Goal: Transaction & Acquisition: Subscribe to service/newsletter

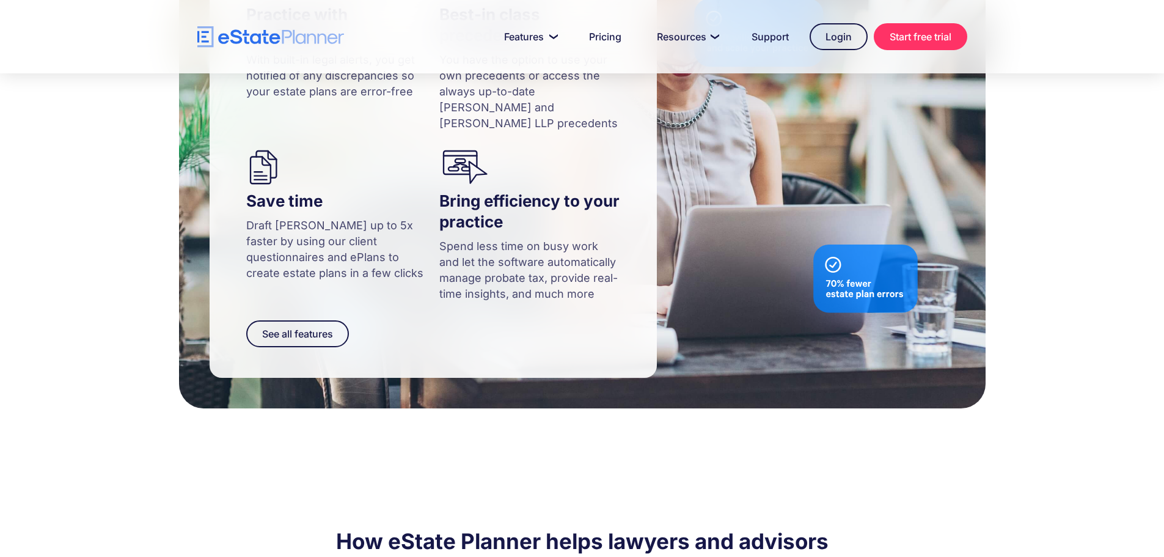
scroll to position [1222, 0]
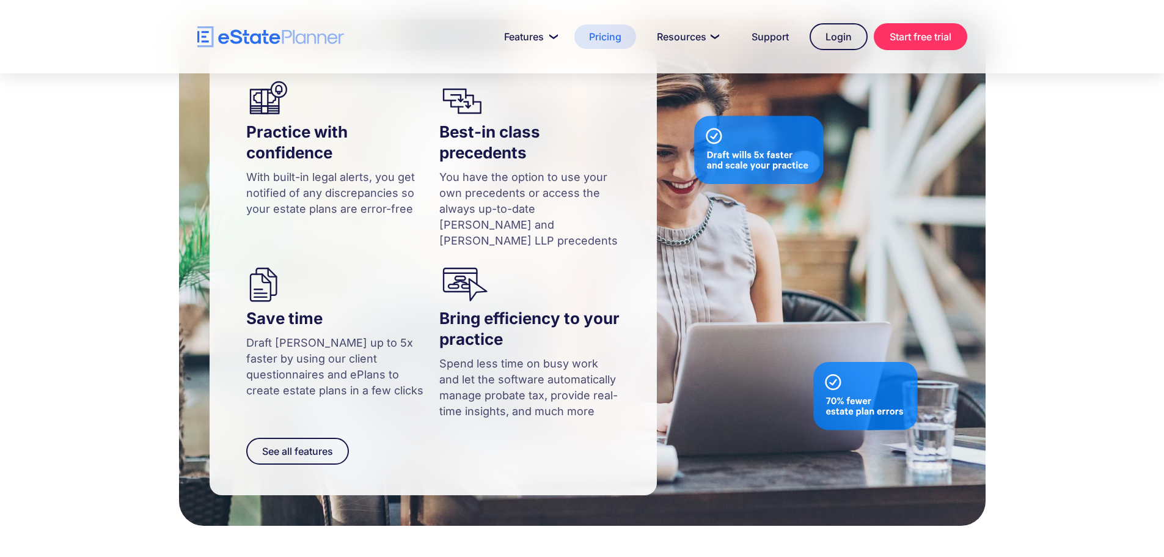
click at [613, 40] on link "Pricing" at bounding box center [606, 36] width 62 height 24
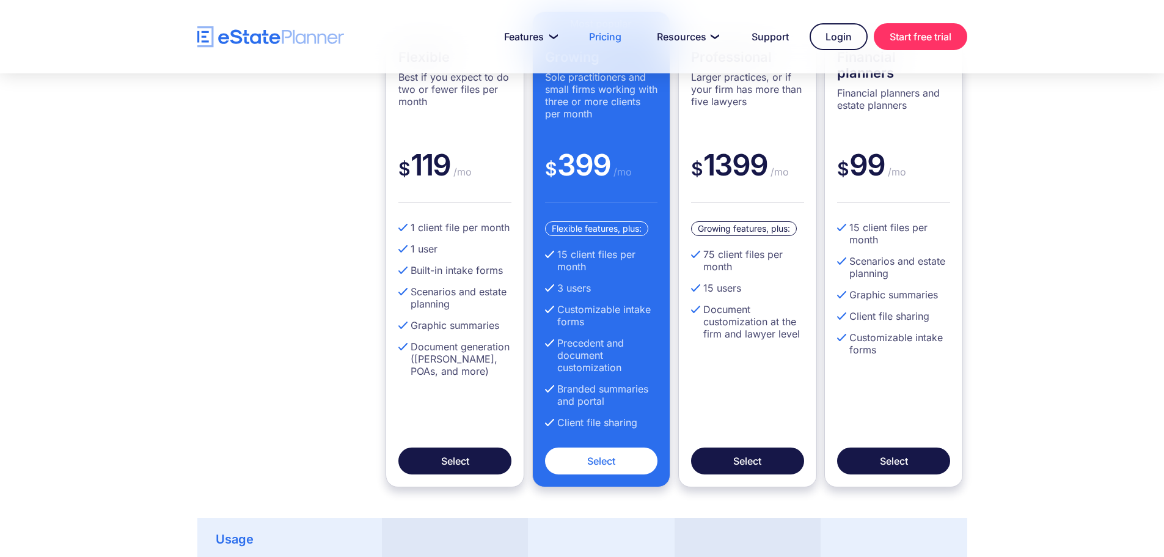
scroll to position [244, 0]
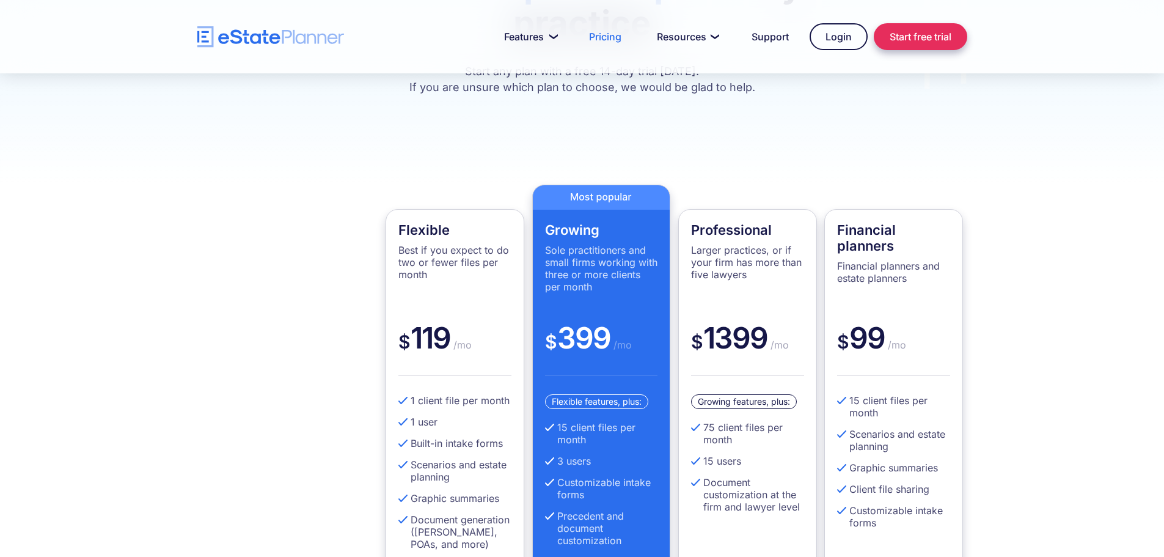
click at [916, 43] on link "Start free trial" at bounding box center [921, 36] width 94 height 27
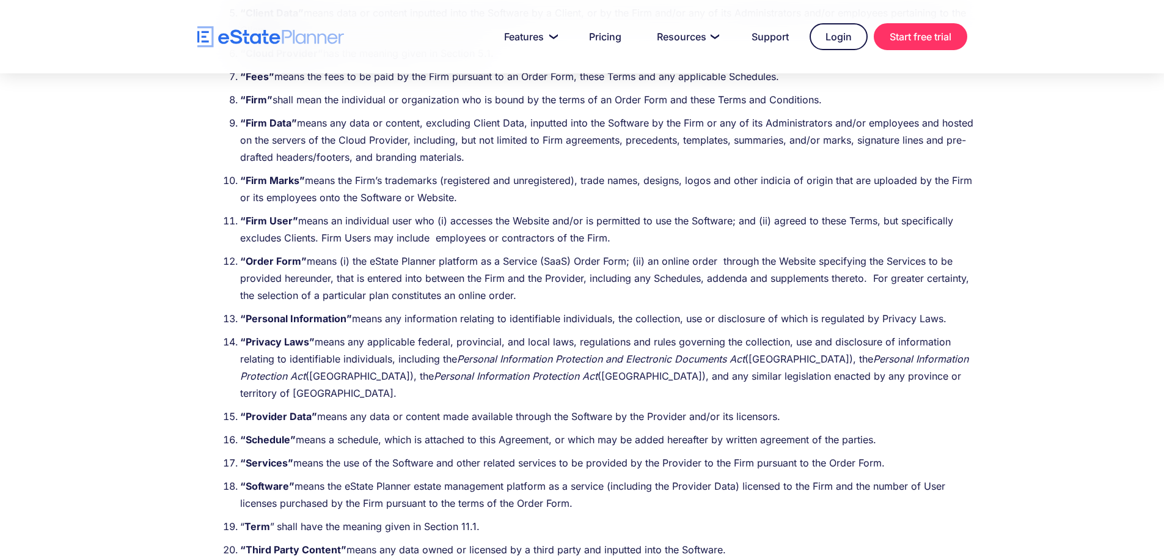
scroll to position [795, 0]
